Goal: Find specific page/section

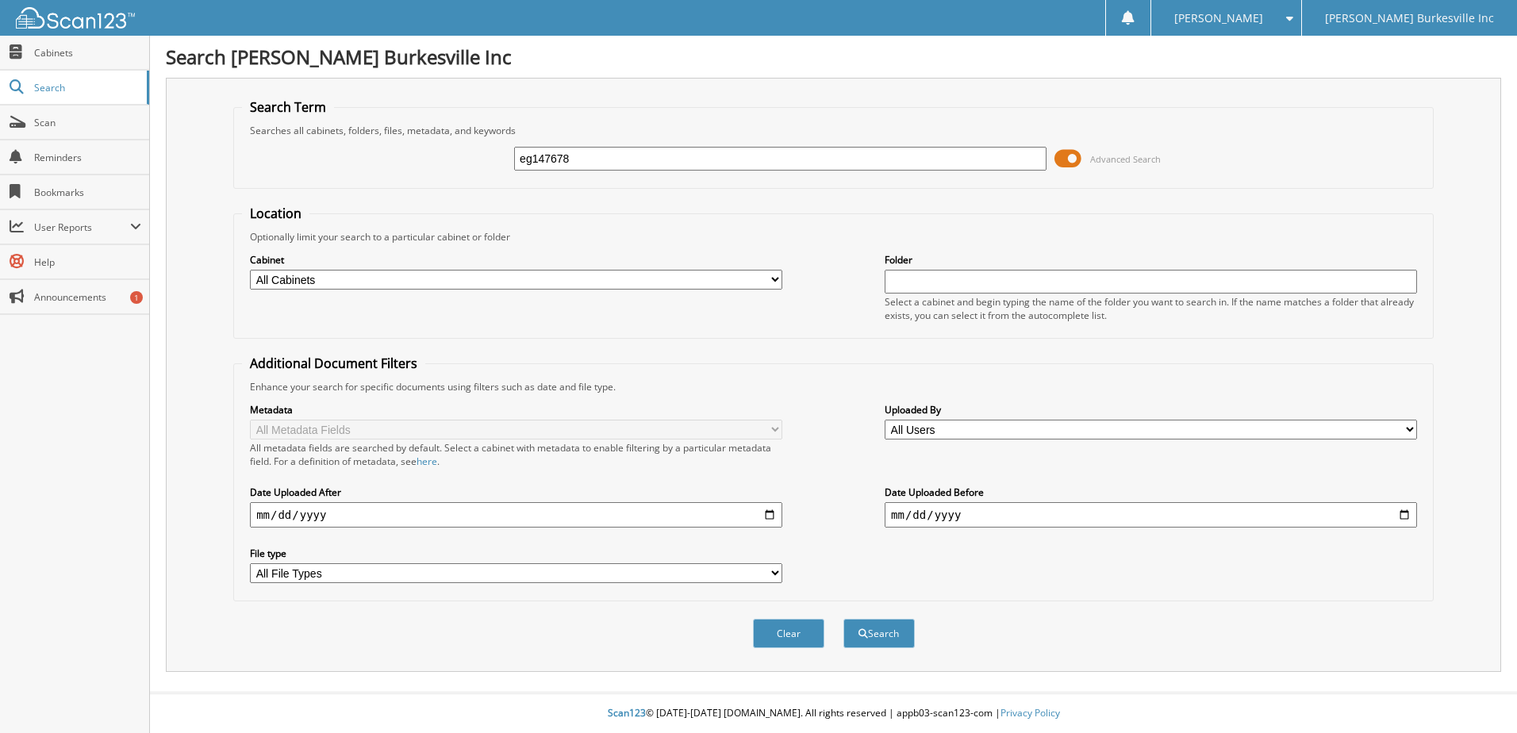
type input "eg147678"
click at [843, 619] on button "Search" at bounding box center [878, 633] width 71 height 29
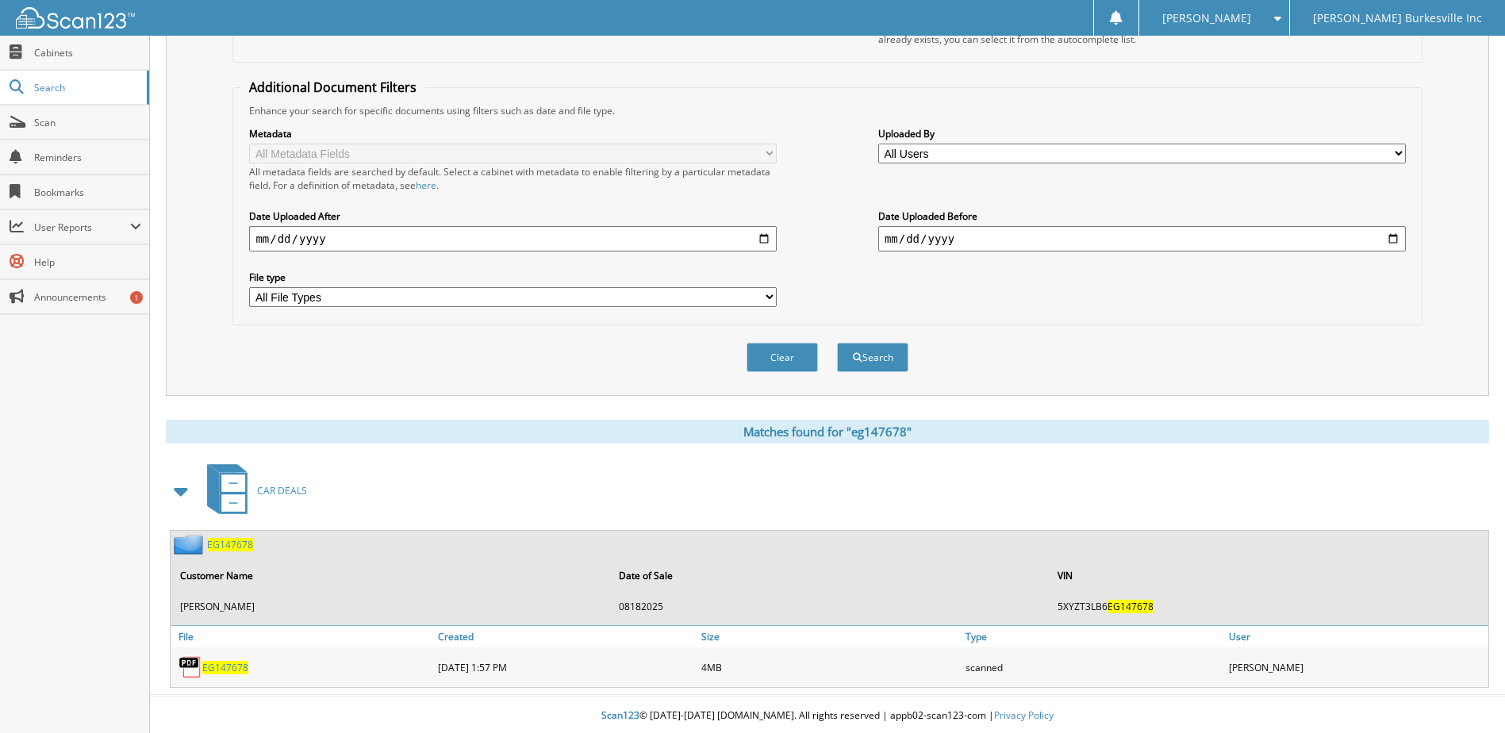
scroll to position [279, 0]
click at [228, 543] on span "EG147678" at bounding box center [230, 541] width 46 height 13
